Goal: Entertainment & Leisure: Browse casually

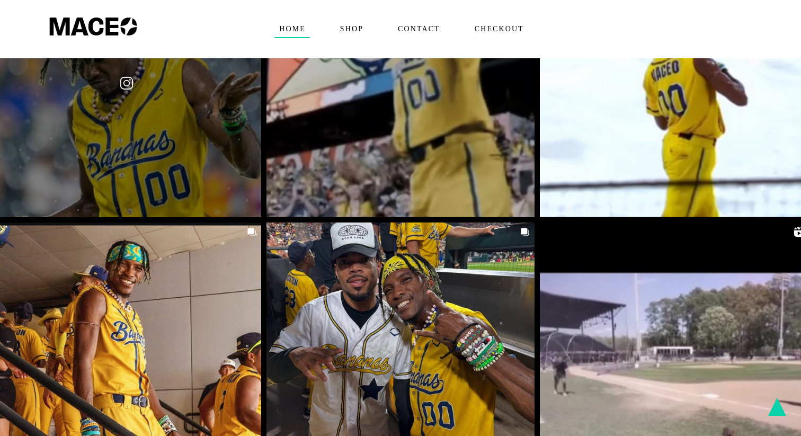
scroll to position [1714, 0]
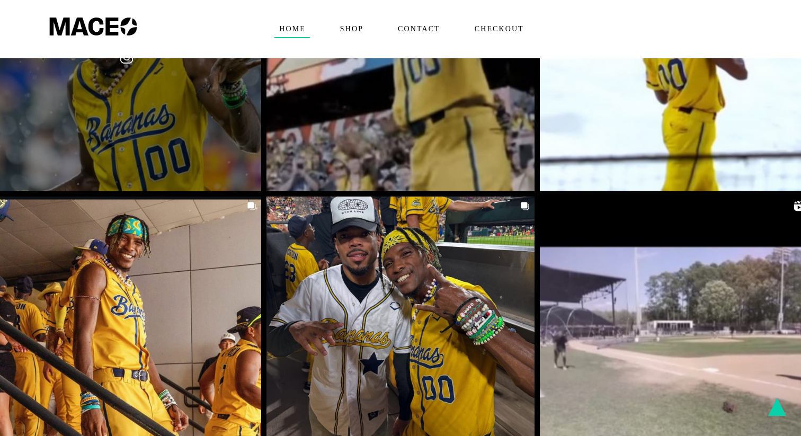
click at [159, 124] on link at bounding box center [127, 57] width 268 height 268
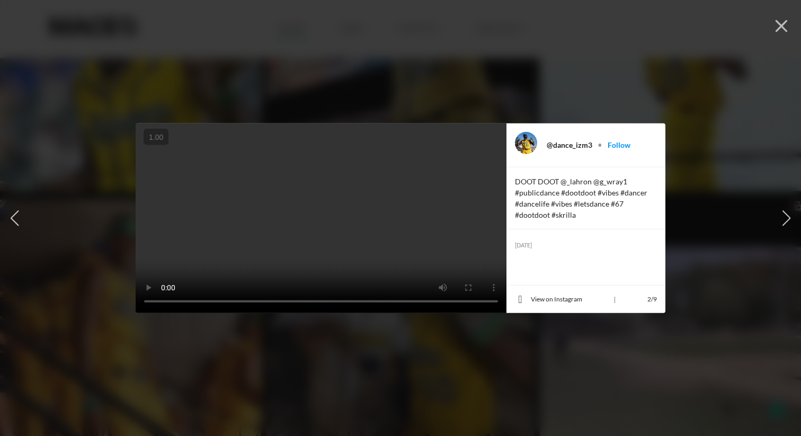
click at [389, 225] on video at bounding box center [321, 218] width 371 height 190
click at [778, 26] on icon "button" at bounding box center [781, 26] width 16 height 16
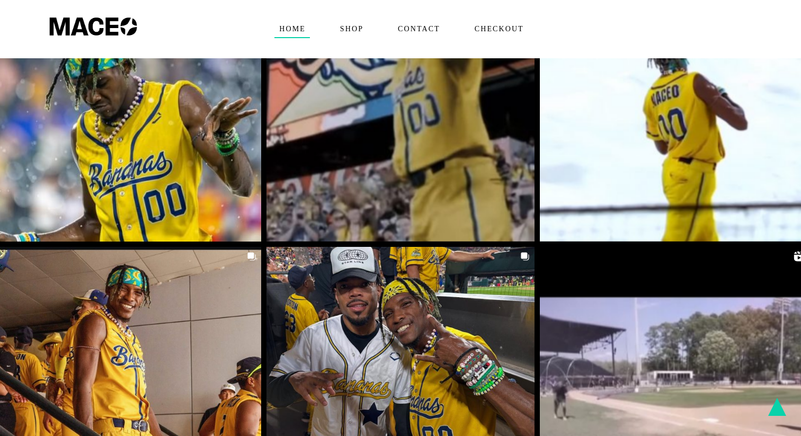
scroll to position [1561, 0]
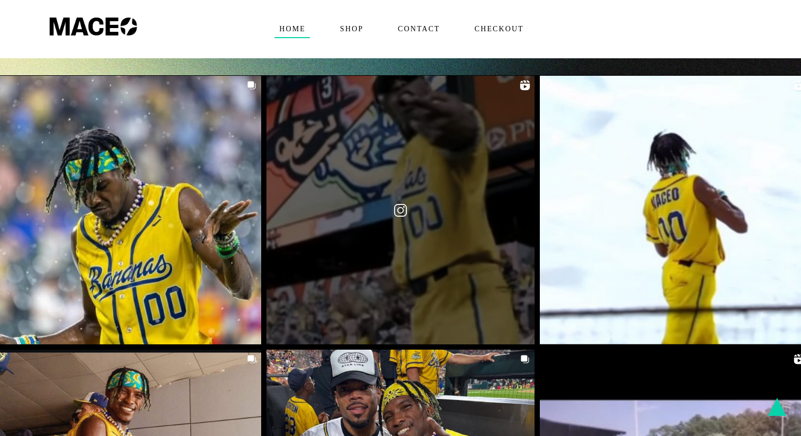
click at [440, 197] on link at bounding box center [400, 210] width 268 height 268
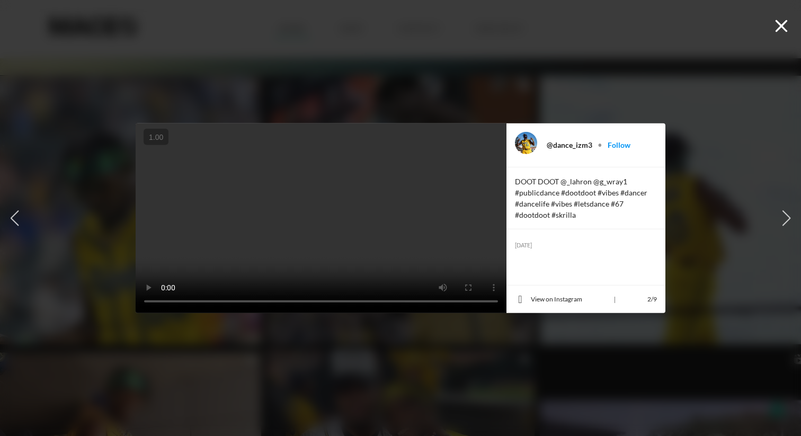
click at [772, 28] on button "button" at bounding box center [780, 24] width 23 height 23
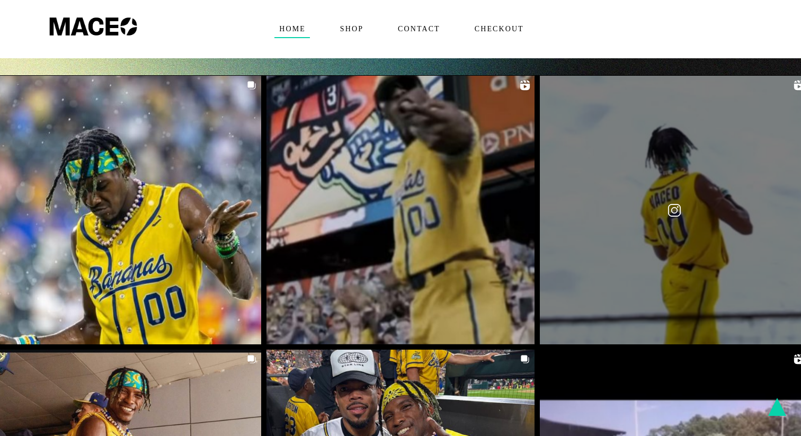
click at [705, 153] on link at bounding box center [674, 210] width 268 height 268
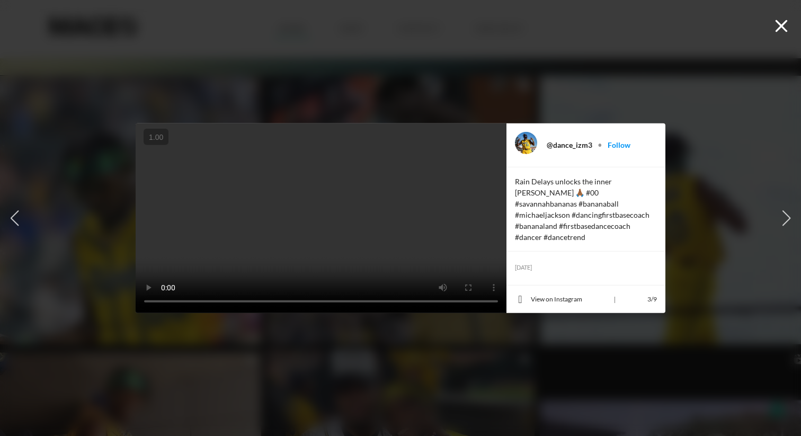
click at [787, 29] on icon "button" at bounding box center [781, 26] width 16 height 16
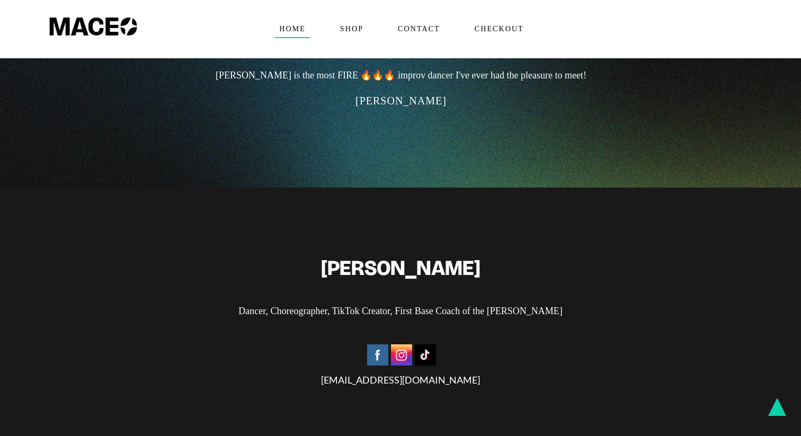
scroll to position [2528, 0]
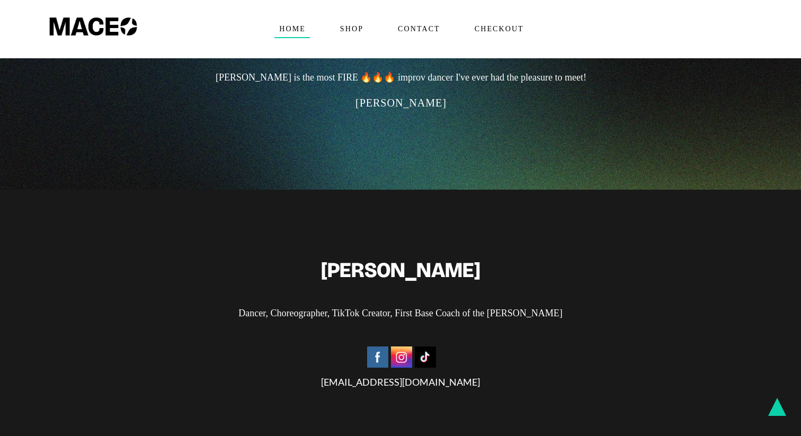
click at [402, 346] on img at bounding box center [401, 356] width 21 height 21
